Goal: Task Accomplishment & Management: Use online tool/utility

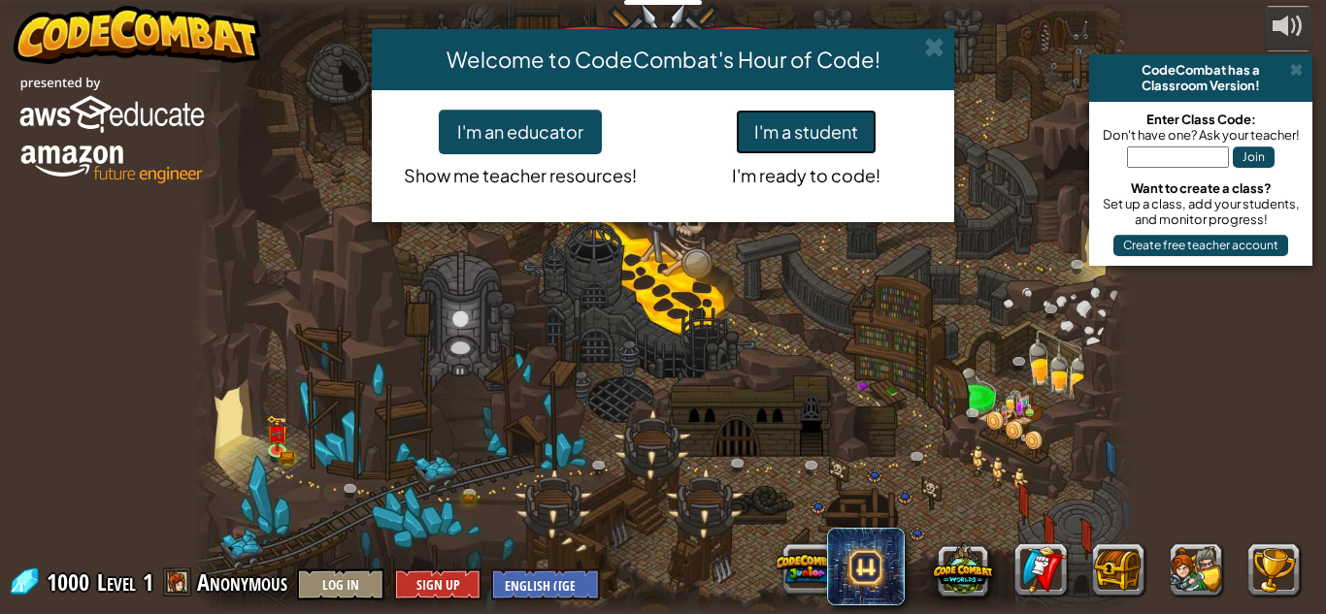
click at [760, 141] on button "I'm a student" at bounding box center [806, 132] width 141 height 45
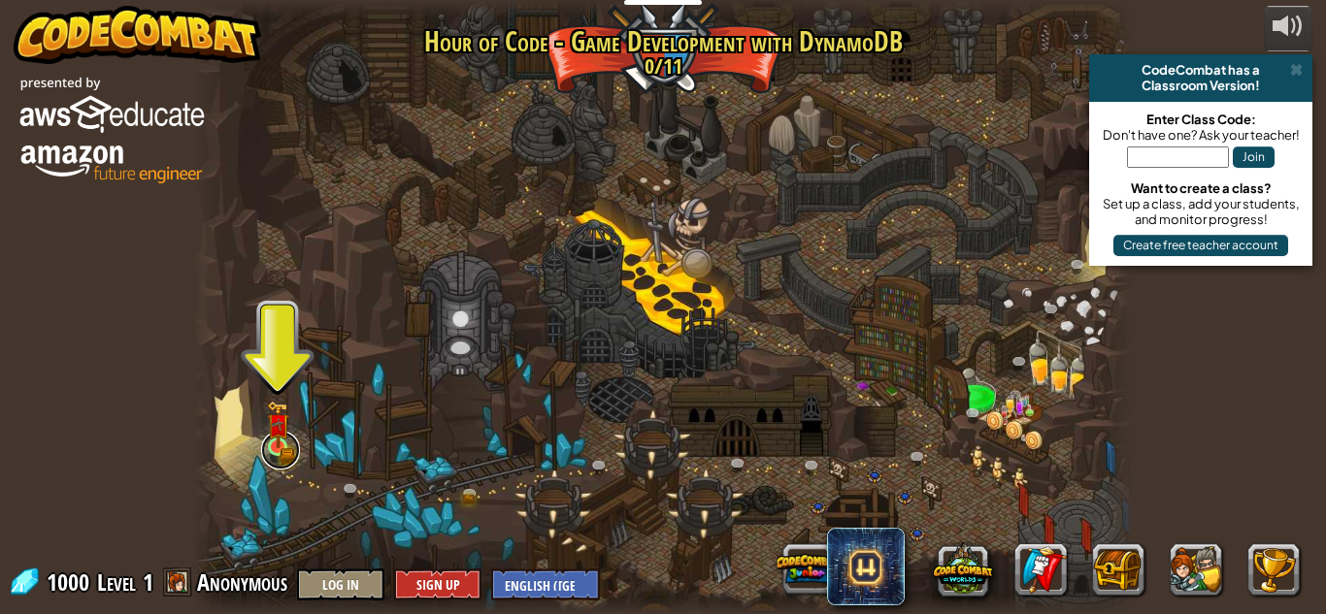
click at [291, 455] on link at bounding box center [280, 450] width 39 height 39
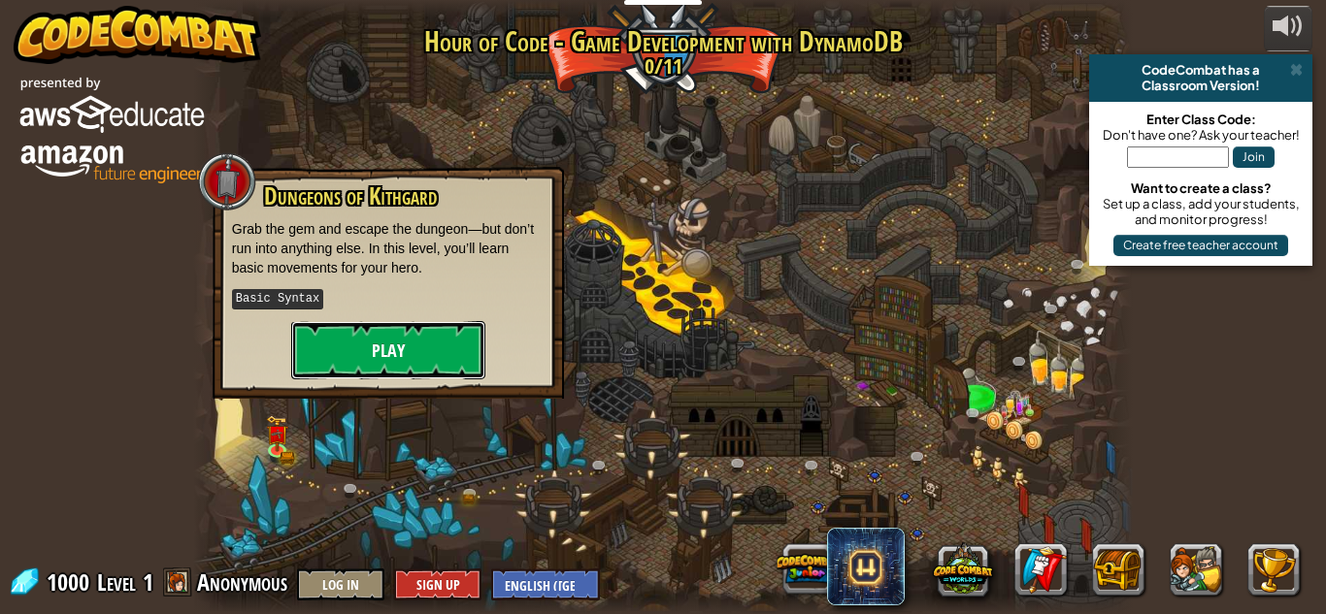
click at [390, 338] on button "Play" at bounding box center [388, 350] width 194 height 58
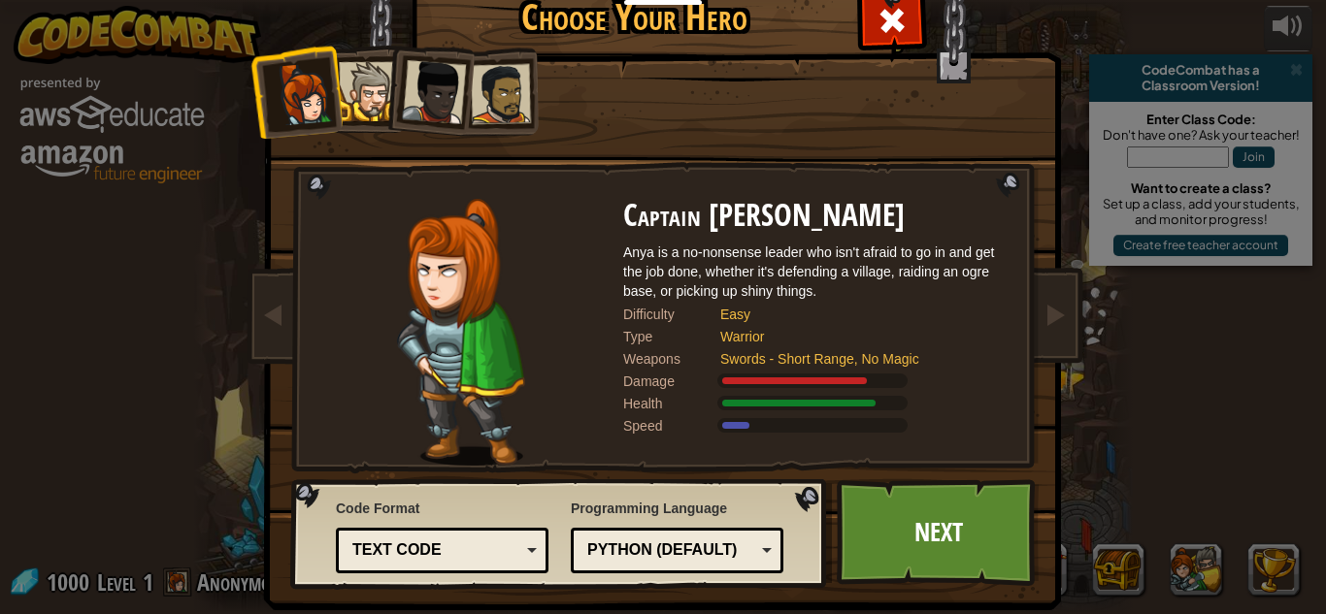
click at [369, 104] on div at bounding box center [368, 91] width 59 height 59
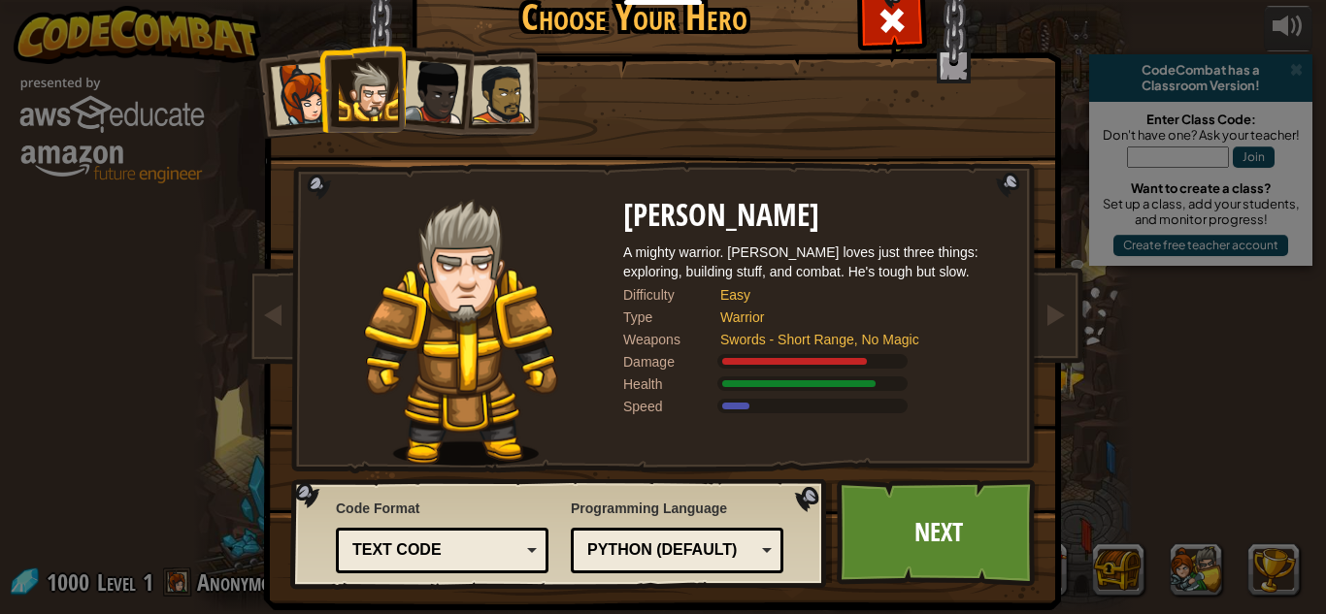
click at [417, 113] on div at bounding box center [434, 92] width 64 height 64
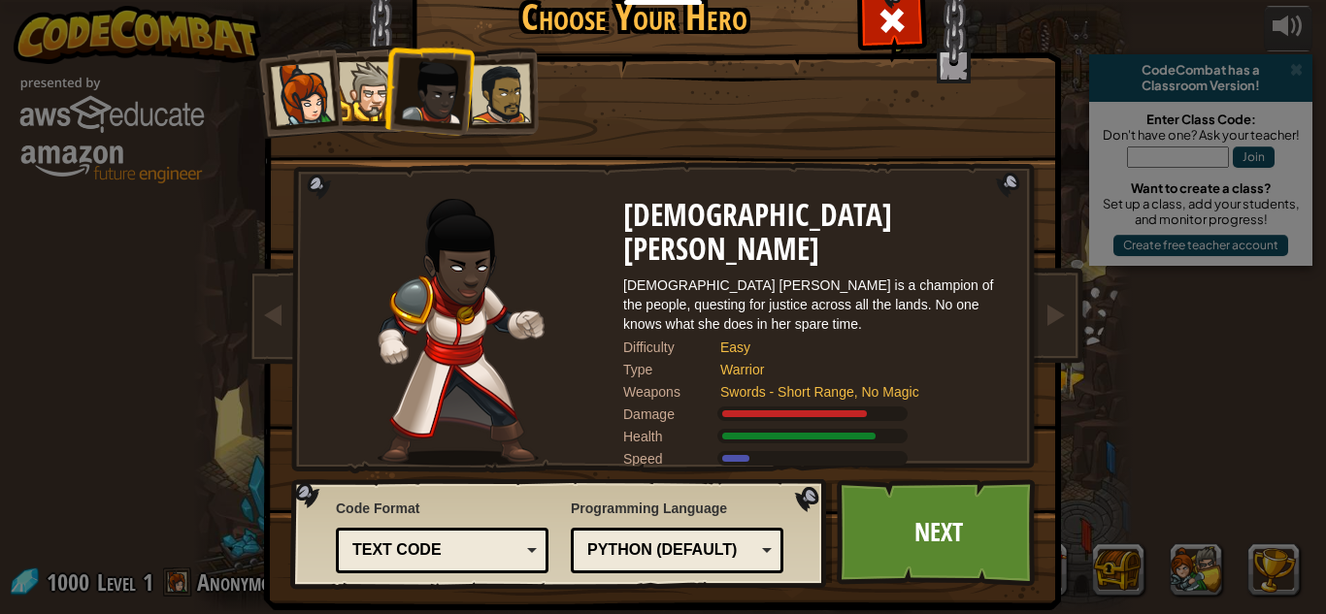
click at [485, 118] on div at bounding box center [501, 94] width 60 height 60
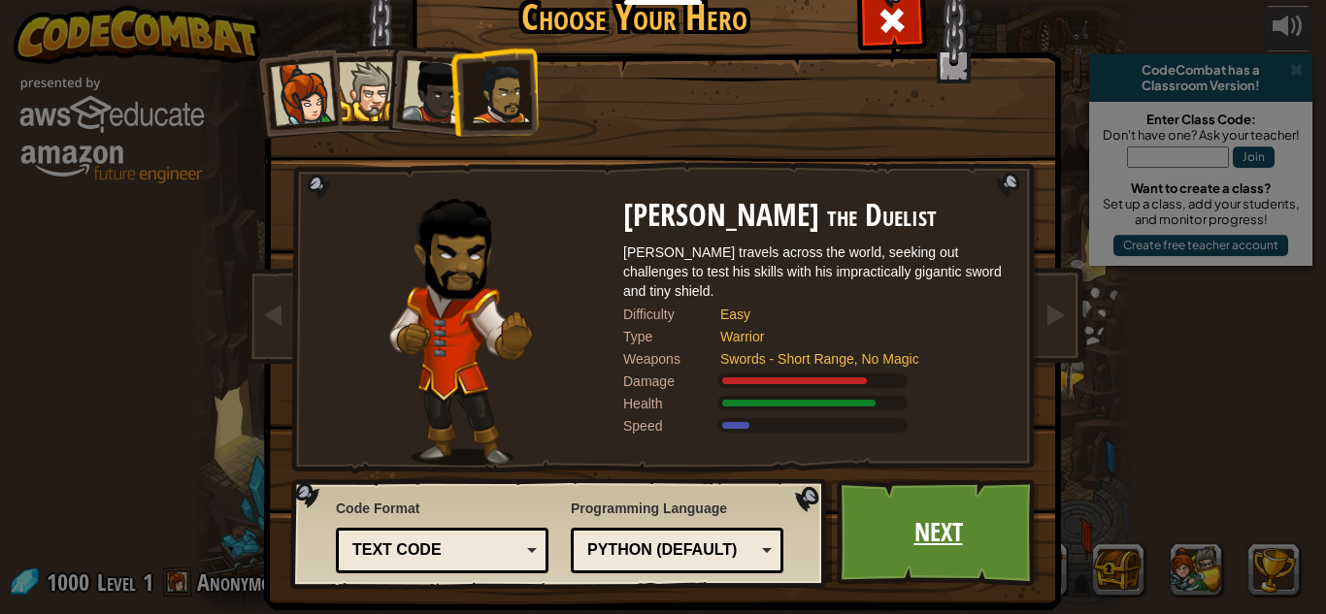
click at [936, 558] on link "Next" at bounding box center [938, 532] width 203 height 107
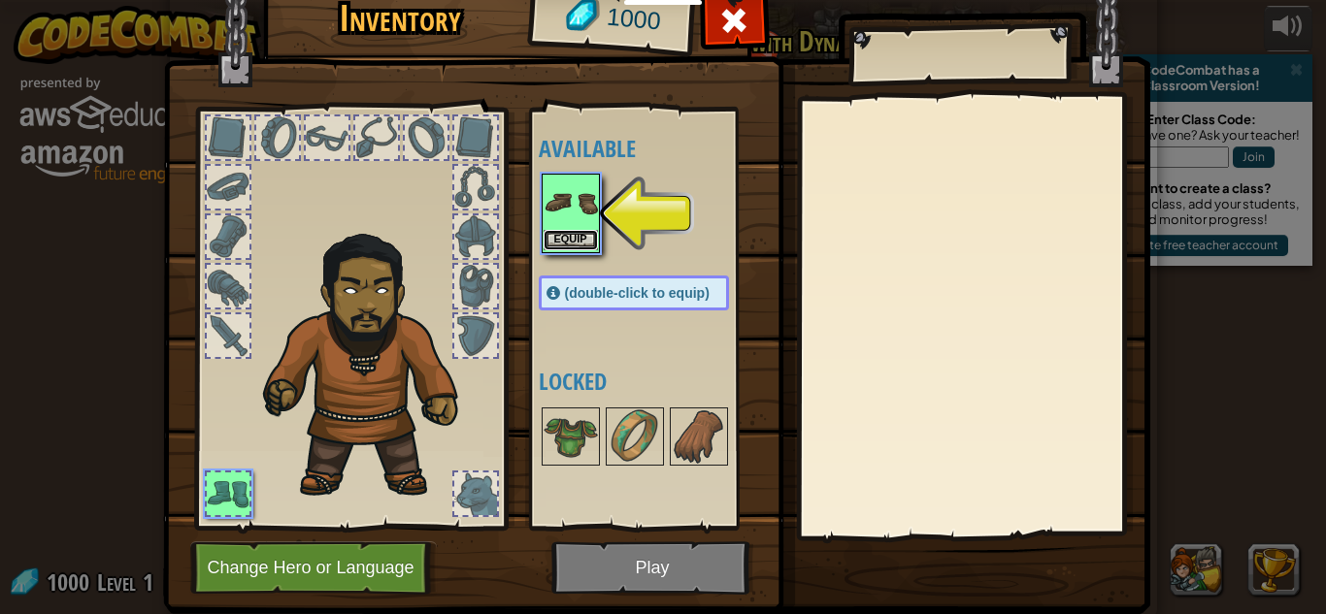
click at [589, 235] on button "Equip" at bounding box center [570, 240] width 54 height 20
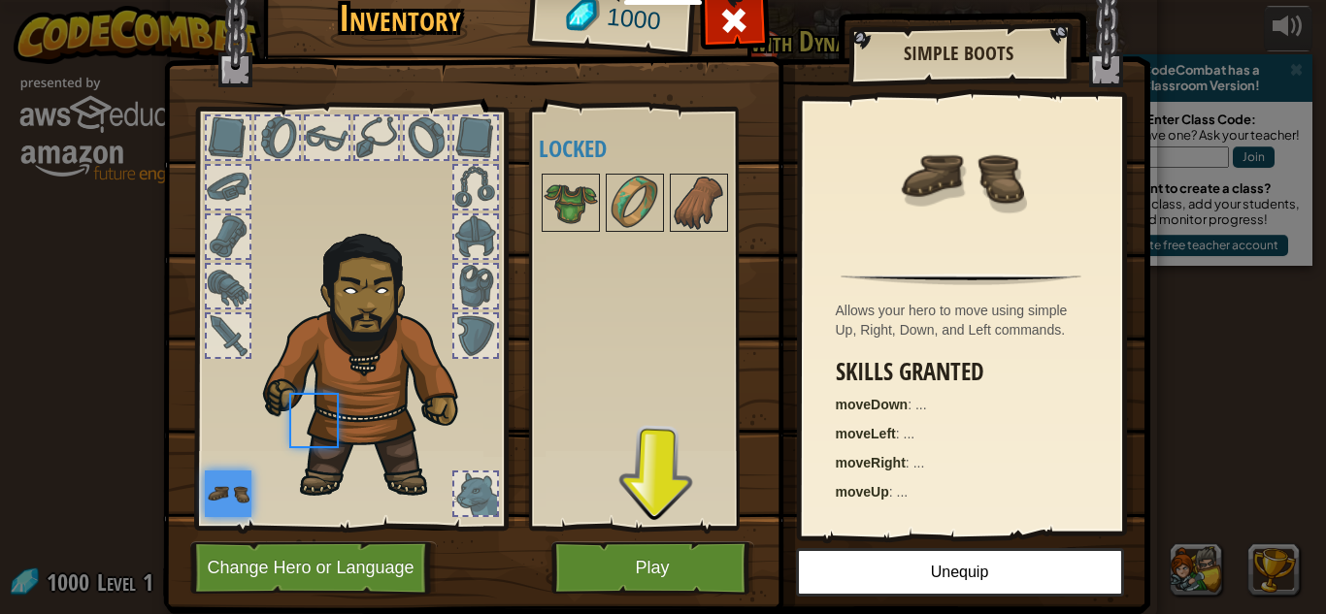
click at [598, 257] on div "Available Equip (double-click to equip) Locked" at bounding box center [653, 318] width 229 height 405
click at [688, 570] on button "Play" at bounding box center [652, 568] width 203 height 53
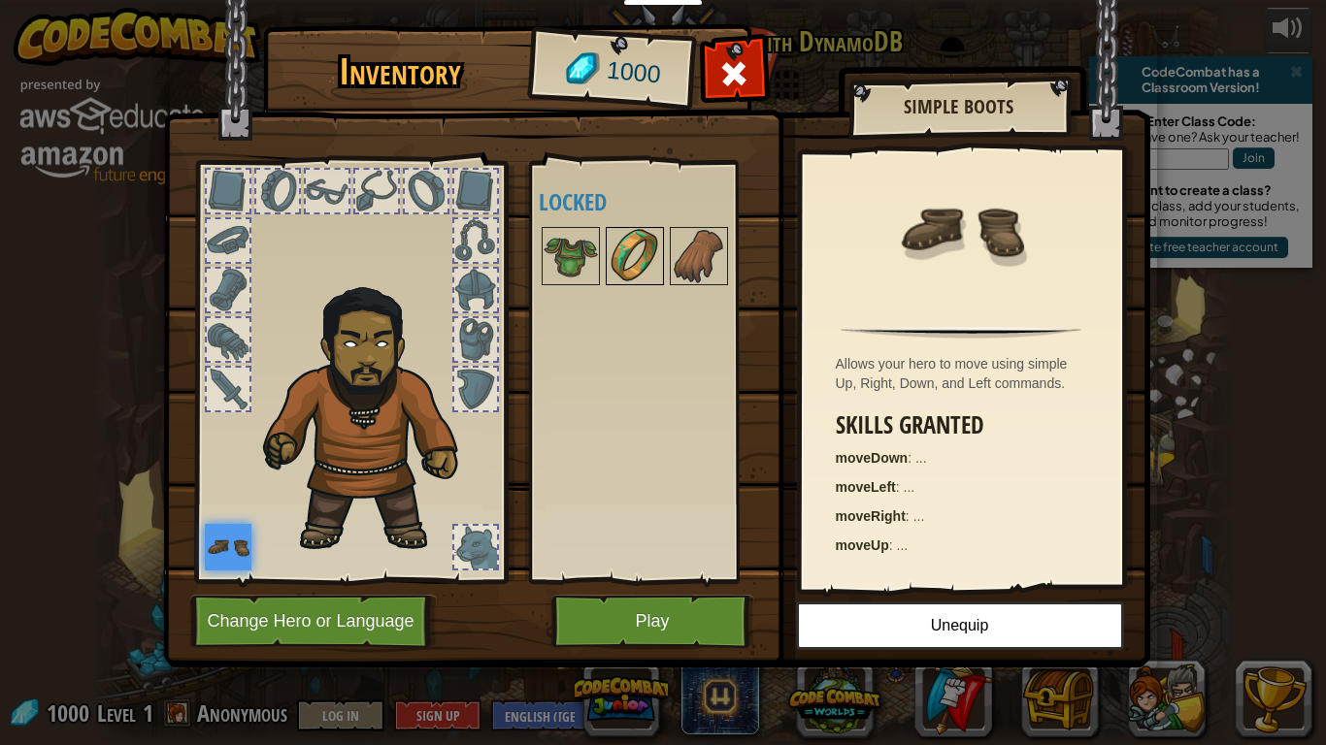
click at [654, 258] on img at bounding box center [635, 256] width 54 height 54
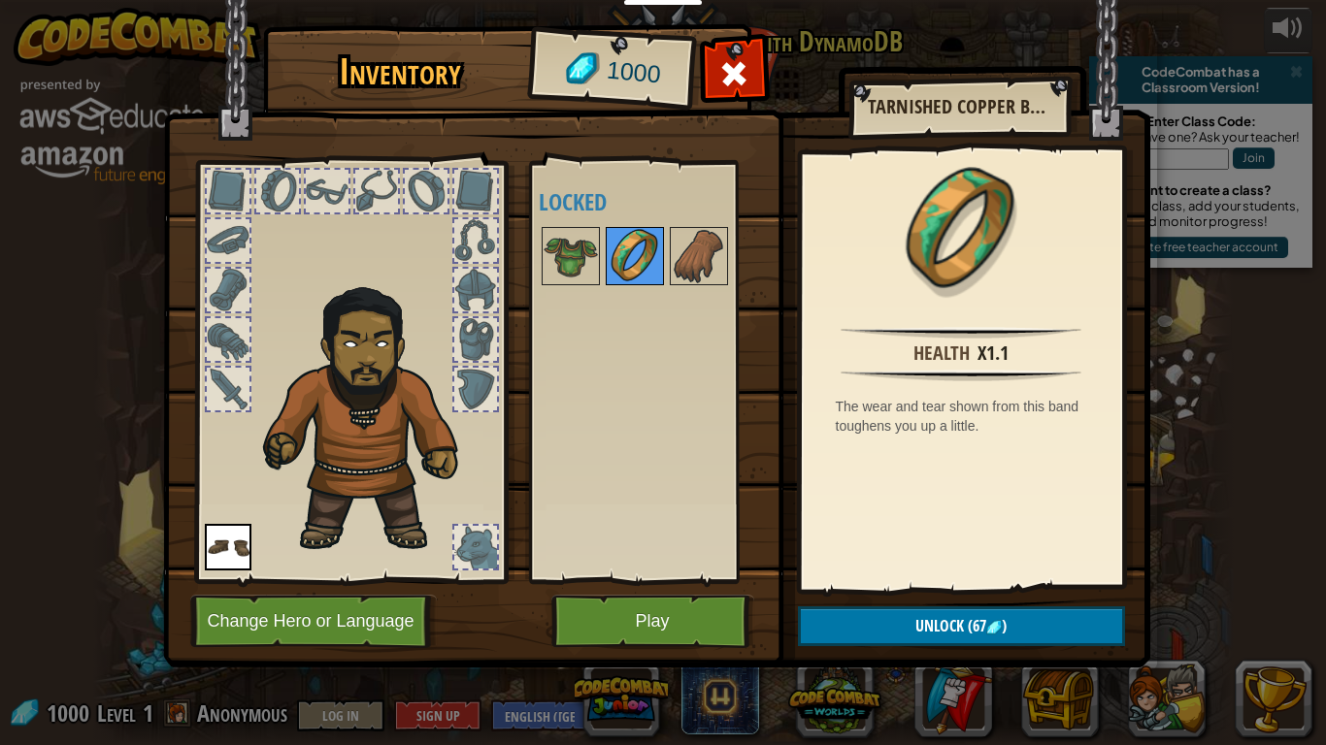
click at [643, 251] on img at bounding box center [635, 256] width 54 height 54
click at [632, 237] on img at bounding box center [635, 256] width 54 height 54
click at [582, 255] on img at bounding box center [570, 256] width 54 height 54
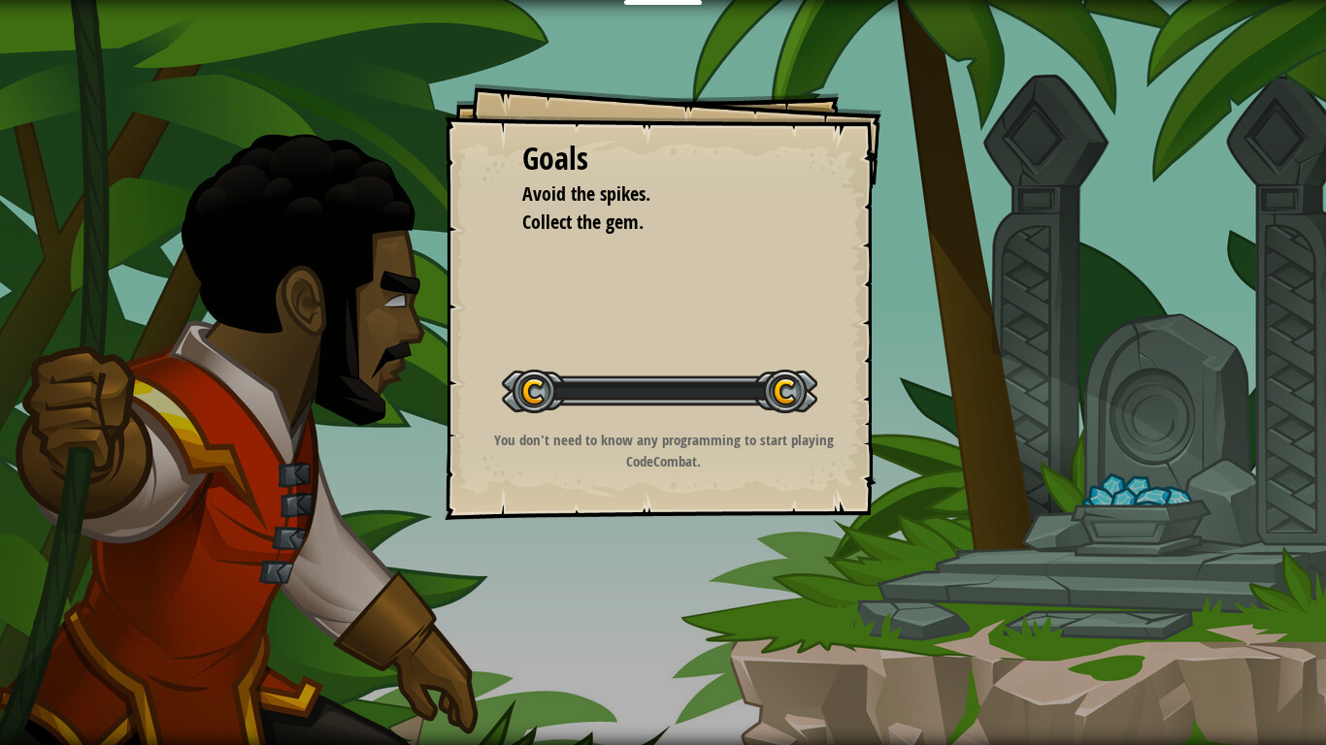
click at [580, 241] on div "Goals Avoid the spikes. Collect the gem. Start Level Error loading from server.…" at bounding box center [662, 301] width 437 height 437
click at [859, 450] on div "Goals Avoid the spikes. Collect the gem. Start Level Error loading from server.…" at bounding box center [662, 301] width 437 height 437
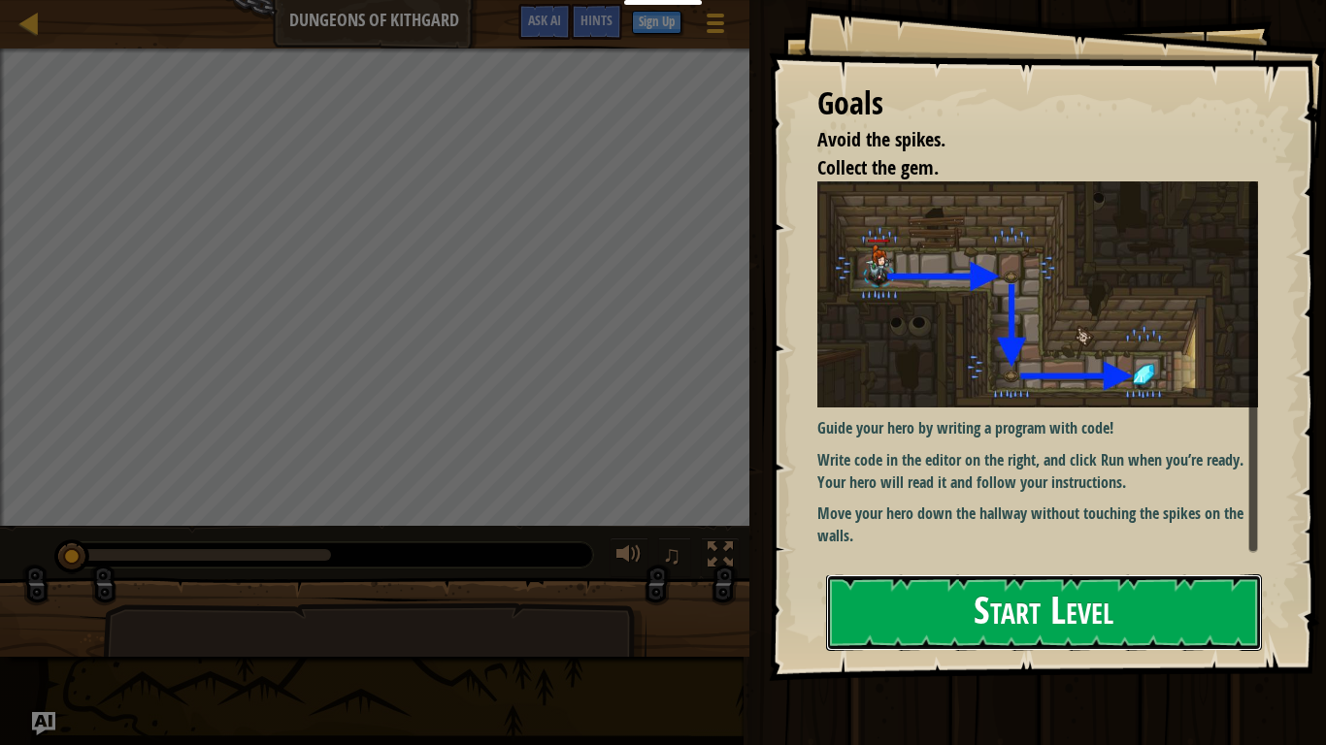
click at [1194, 613] on button "Start Level" at bounding box center [1044, 613] width 436 height 77
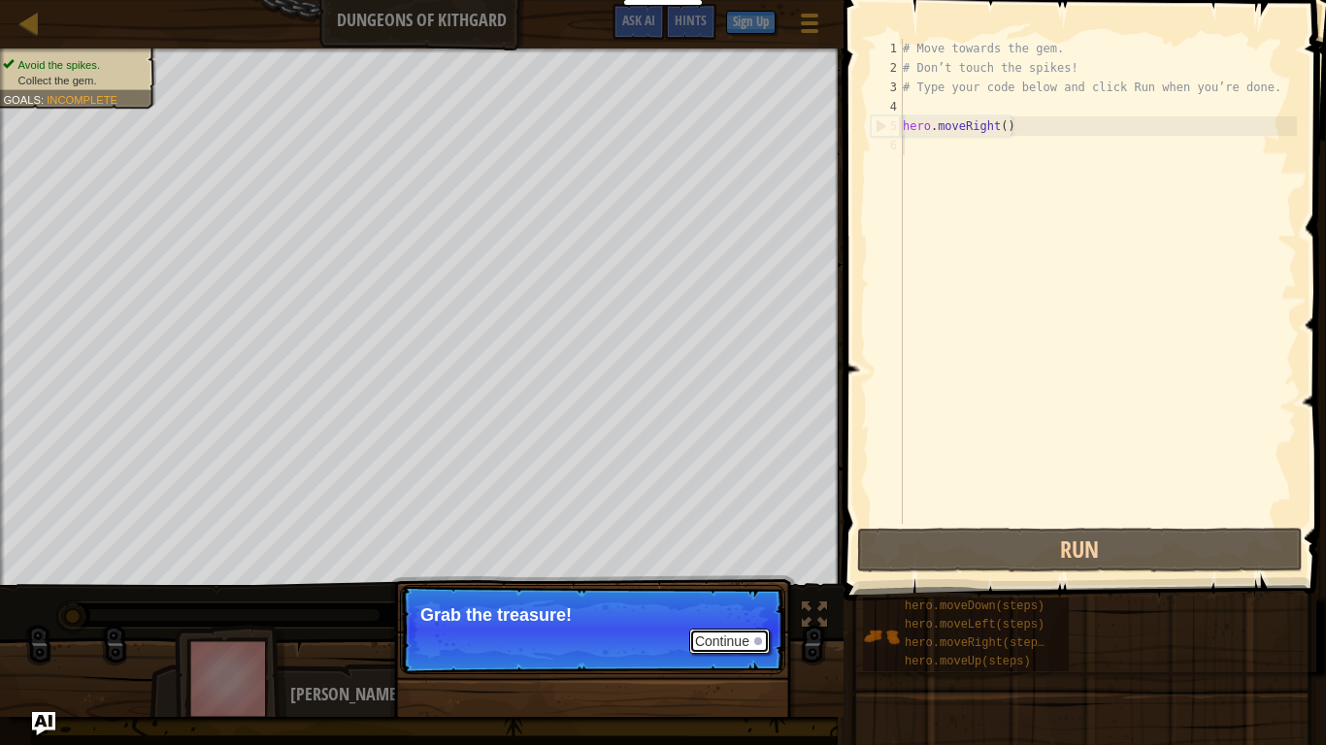
click at [714, 613] on button "Continue" at bounding box center [729, 641] width 81 height 25
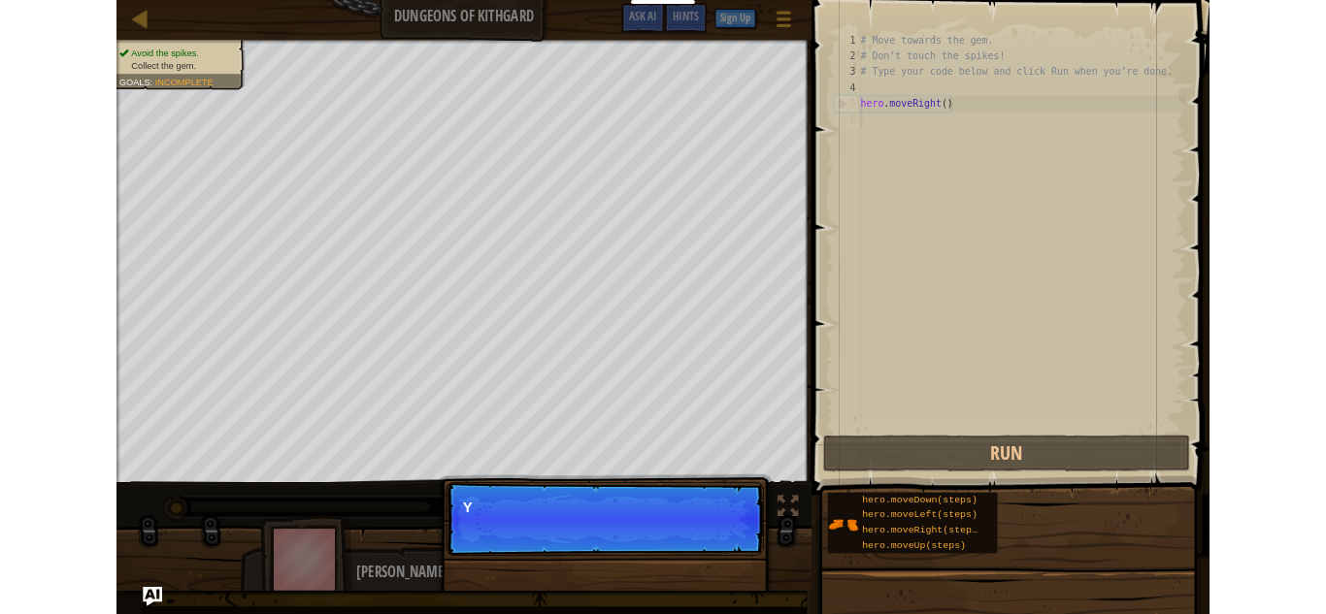
scroll to position [9, 0]
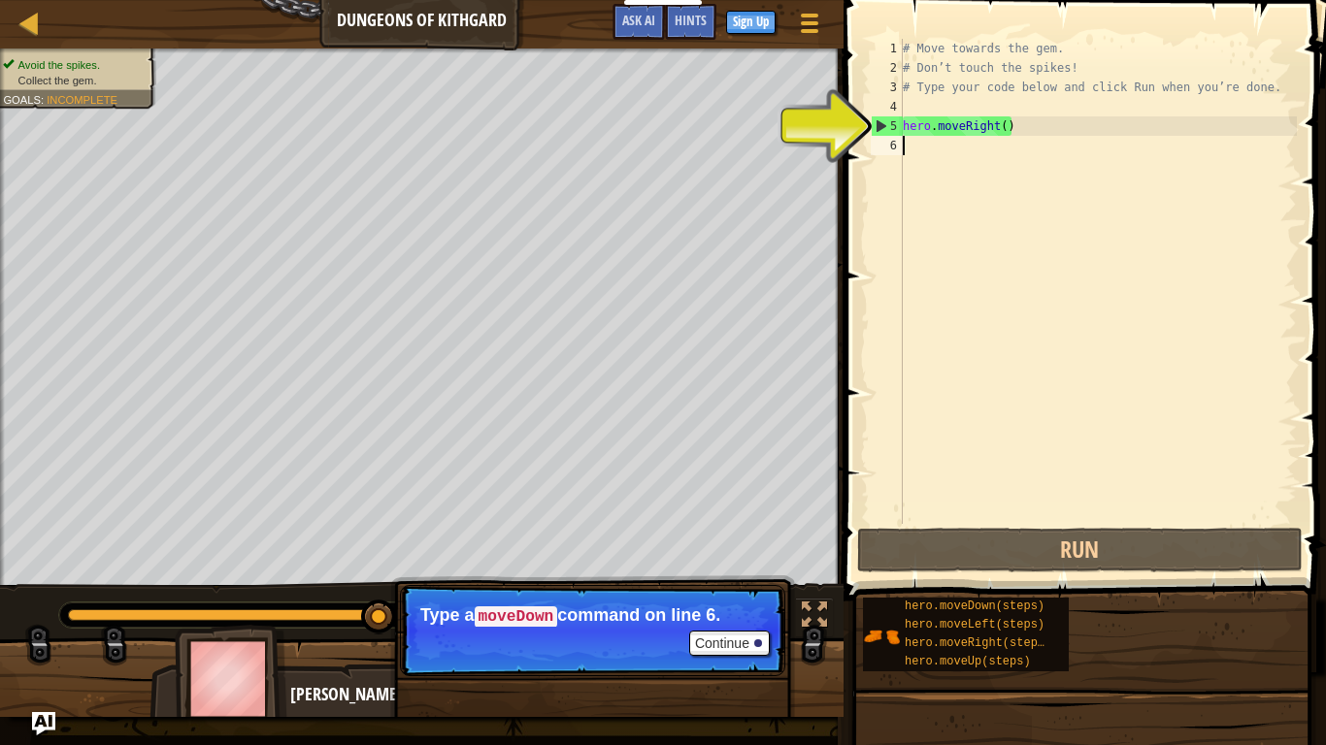
click at [935, 148] on div "# Move towards the gem. # Don’t touch the spikes! # Type your code below and cl…" at bounding box center [1098, 301] width 398 height 524
click at [925, 163] on div "# Move towards the gem. # Don’t touch the spikes! # Type your code below and cl…" at bounding box center [1098, 301] width 398 height 524
click at [1264, 139] on span "..." at bounding box center [1273, 142] width 25 height 17
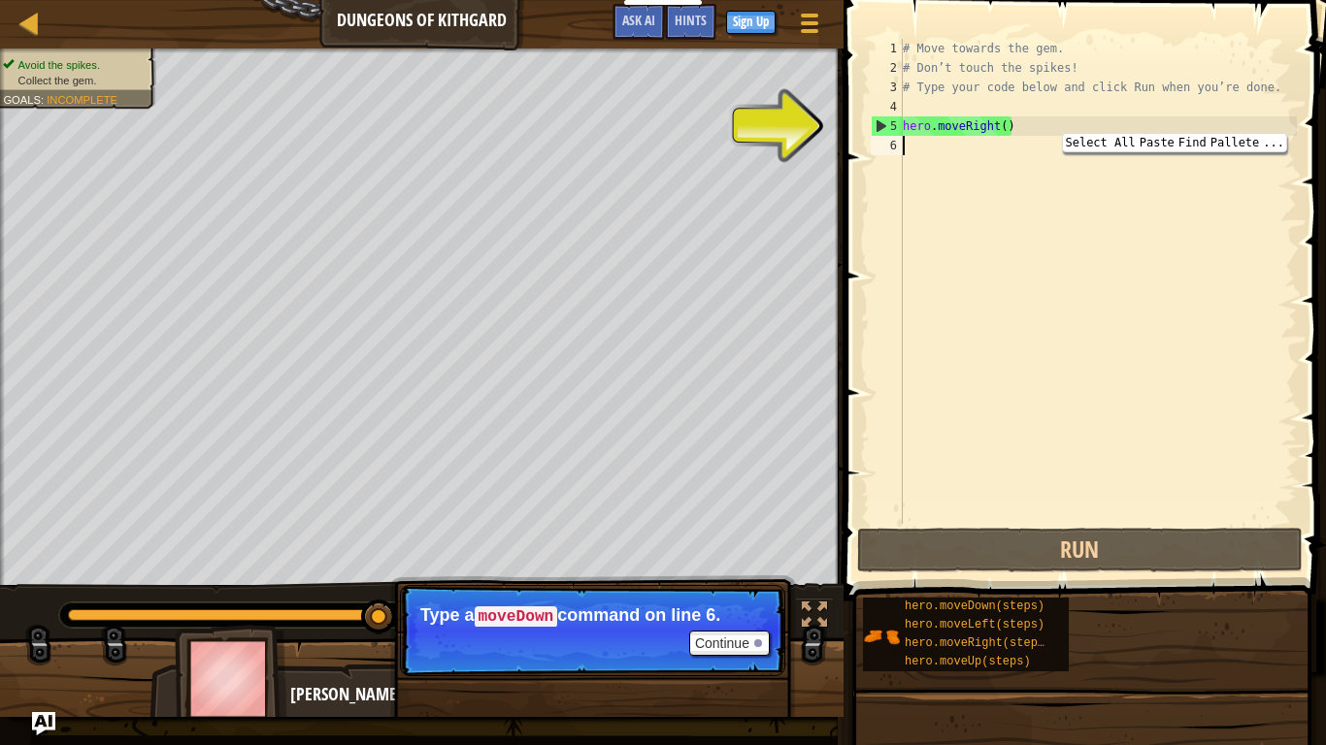
click at [486, 0] on div "Map Dungeons of Kithgard Game Menu Done Sign Up Hints Ask AI" at bounding box center [421, 24] width 843 height 49
click at [467, 39] on div "Map Dungeons of Kithgard Game Menu Done Sign Up Hints Ask AI" at bounding box center [421, 24] width 843 height 49
click at [736, 613] on button "Continue" at bounding box center [729, 643] width 81 height 25
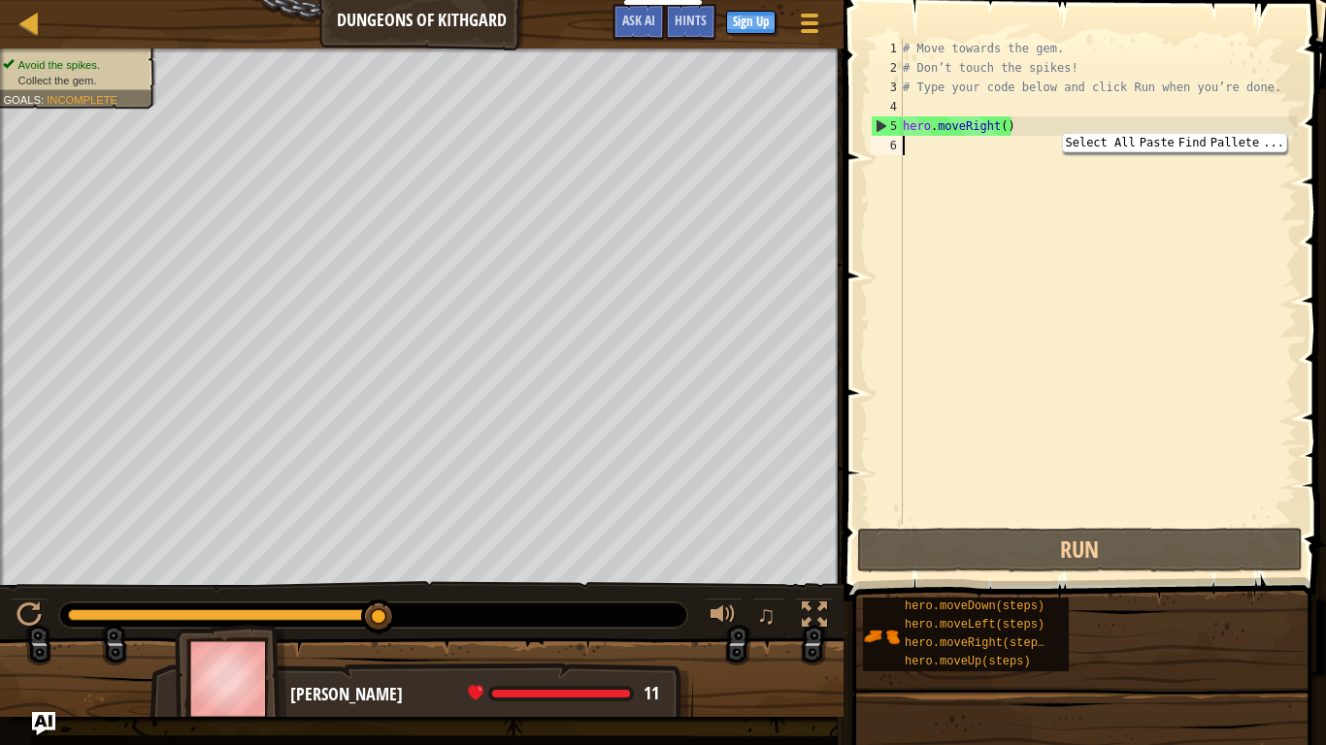
click at [978, 143] on div "# Move towards the gem. # Don’t touch the spikes! # Type your code below and cl…" at bounding box center [1098, 301] width 398 height 524
